Goal: Use online tool/utility: Utilize a website feature to perform a specific function

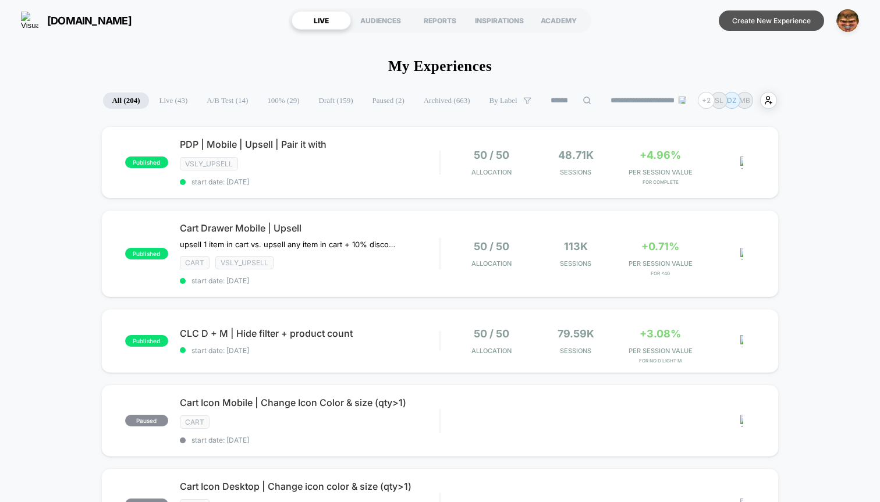
click at [757, 24] on button "Create New Experience" at bounding box center [771, 20] width 105 height 20
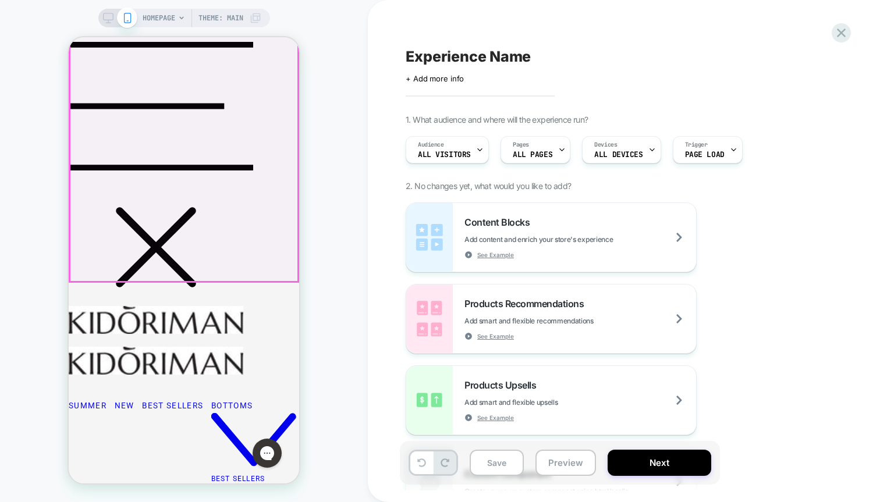
scroll to position [179, 0]
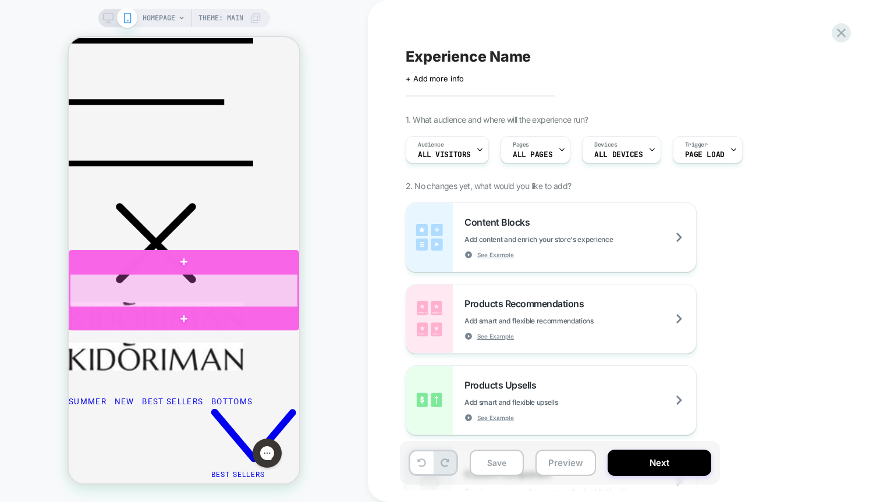
click at [222, 299] on div at bounding box center [184, 290] width 228 height 33
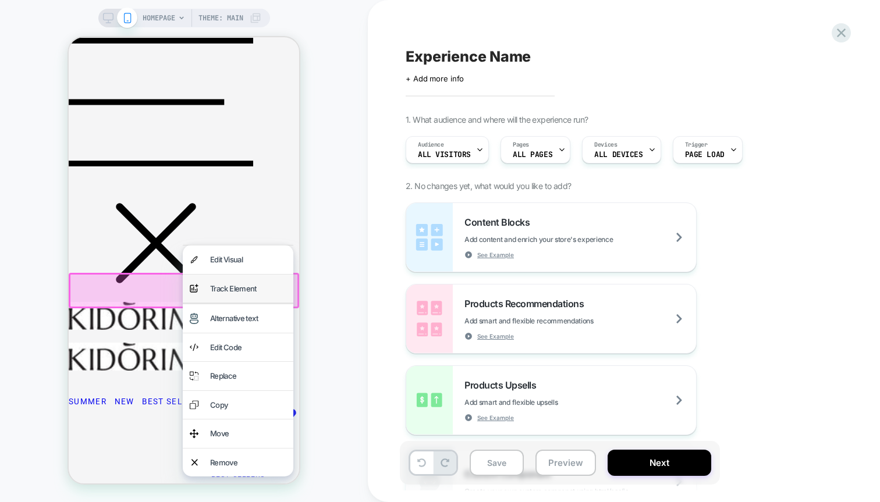
click at [236, 293] on div "Track Element" at bounding box center [248, 289] width 76 height 15
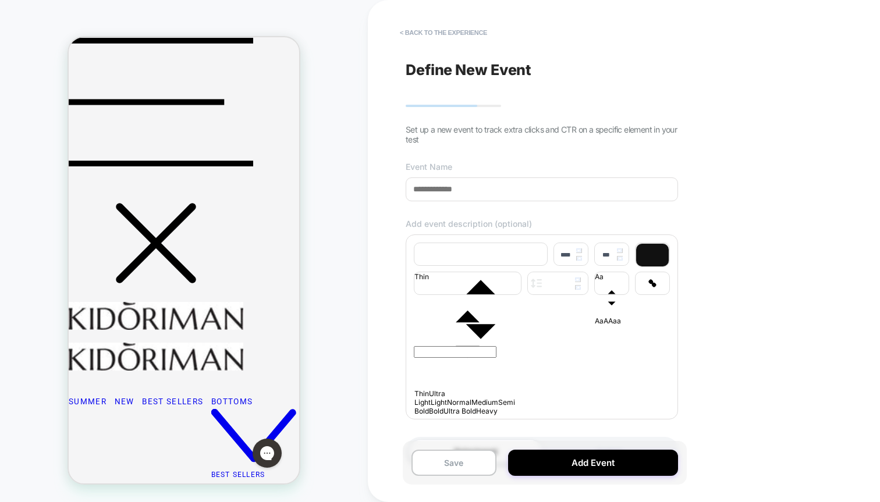
scroll to position [28, 0]
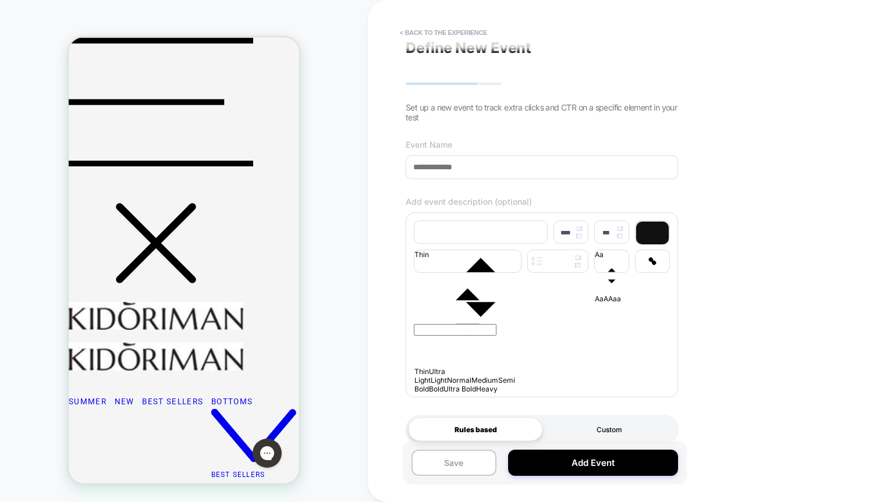
click at [591, 423] on div "Custom" at bounding box center [609, 429] width 134 height 23
click at [505, 424] on div "Rules based" at bounding box center [475, 429] width 134 height 23
click at [572, 433] on div "Custom" at bounding box center [609, 429] width 134 height 23
click at [495, 429] on div "Rules based" at bounding box center [475, 429] width 134 height 23
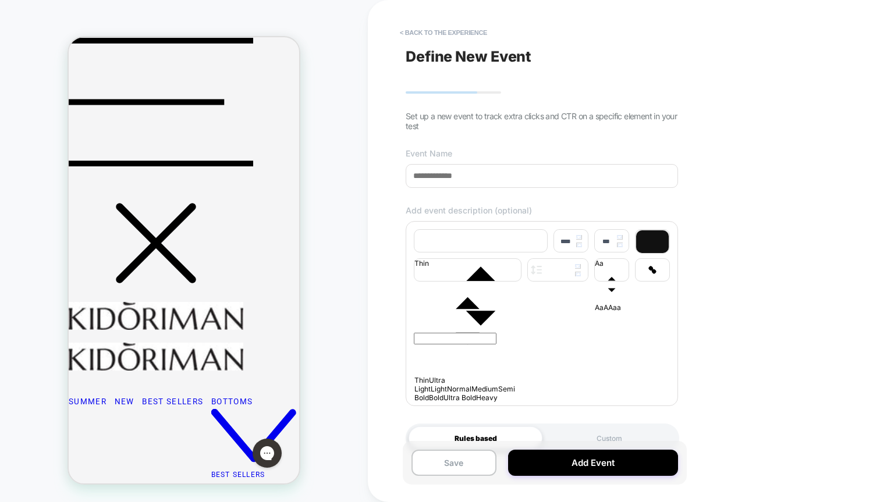
scroll to position [23, 0]
